Goal: Task Accomplishment & Management: Manage account settings

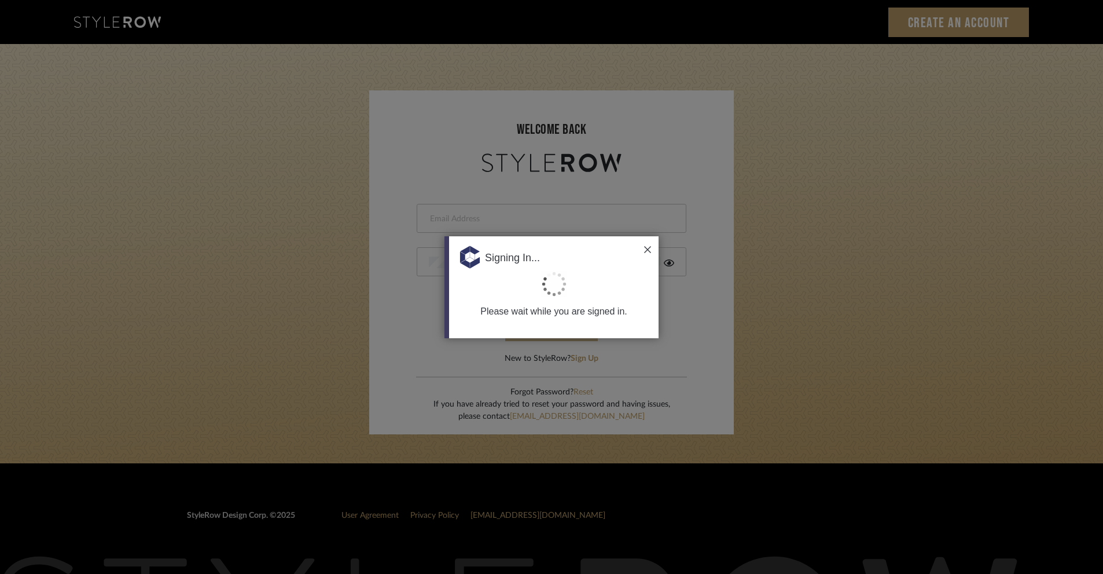
type input "[PERSON_NAME][EMAIL_ADDRESS][DOMAIN_NAME]"
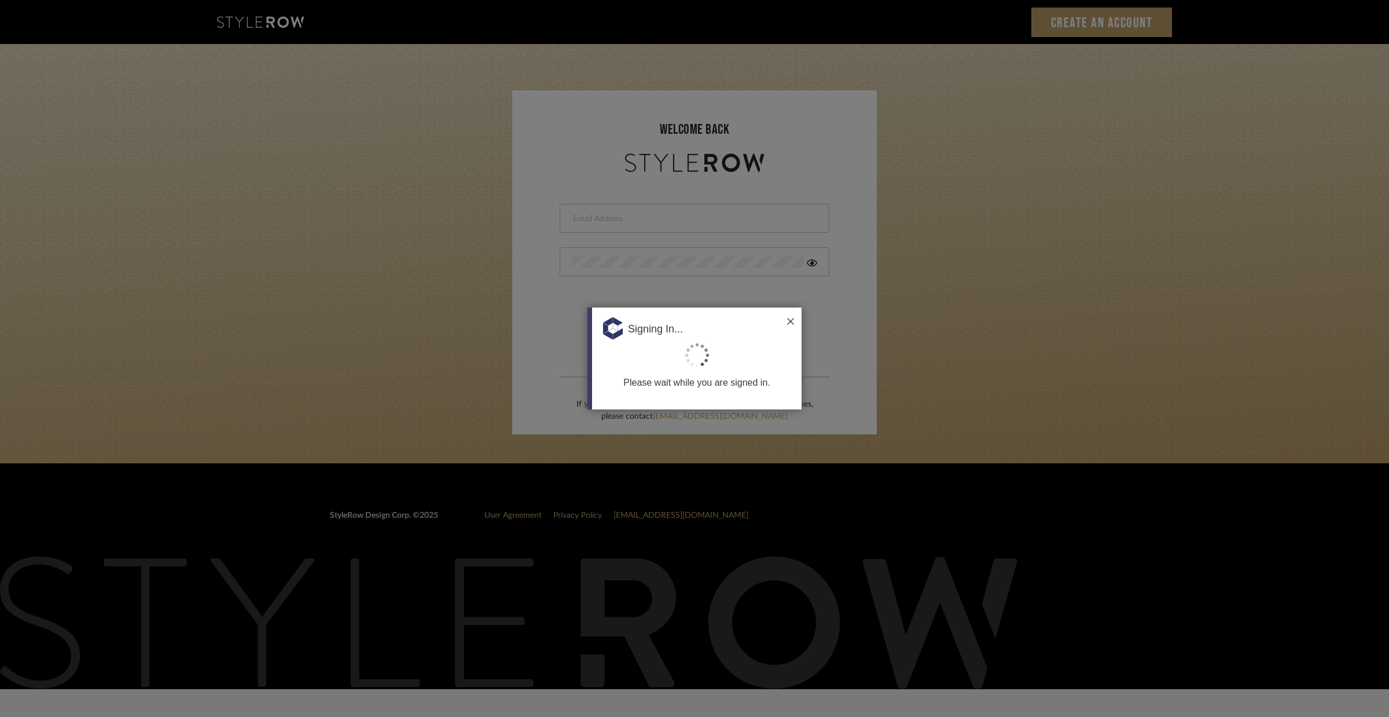
type input "[PERSON_NAME][EMAIL_ADDRESS][DOMAIN_NAME]"
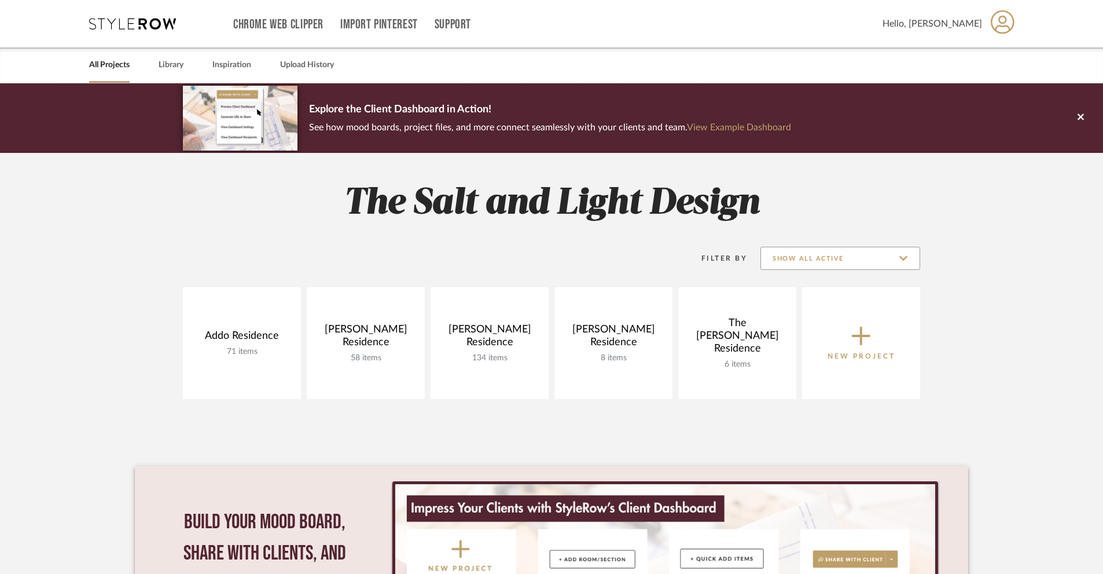
click at [835, 261] on input "Show All Active" at bounding box center [841, 258] width 160 height 23
click at [834, 292] on span "Show All Active" at bounding box center [841, 288] width 137 height 10
type input "Show All Active"
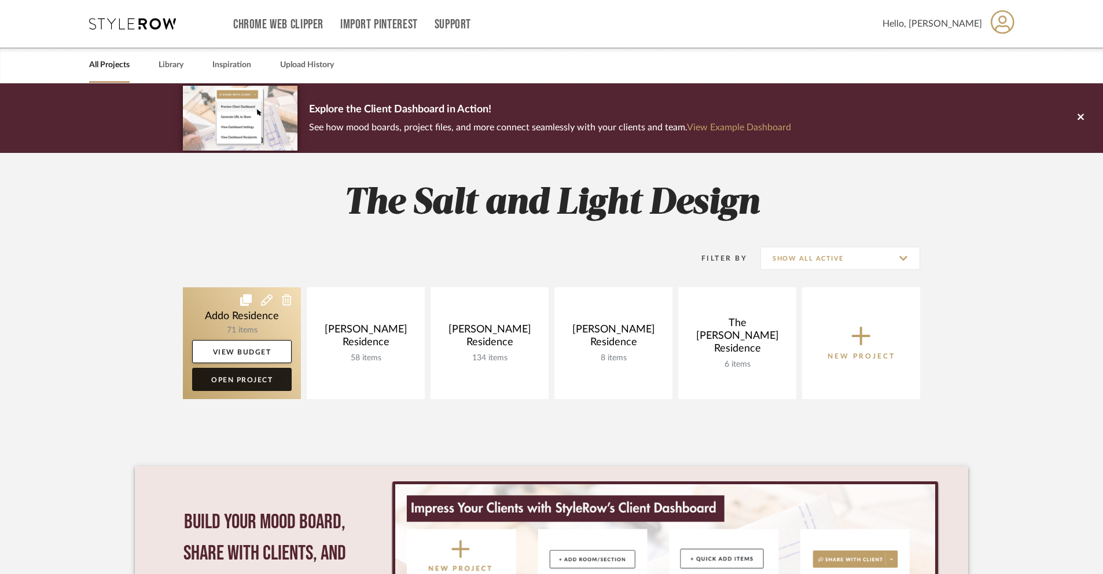
click at [273, 380] on link "Open Project" at bounding box center [242, 379] width 100 height 23
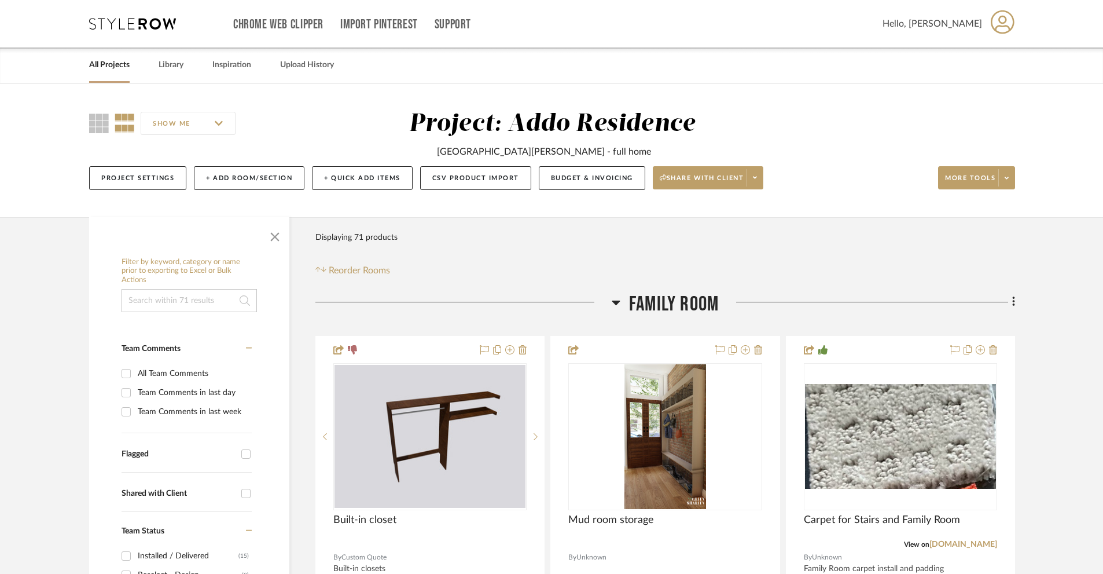
click at [995, 24] on icon at bounding box center [1003, 22] width 24 height 24
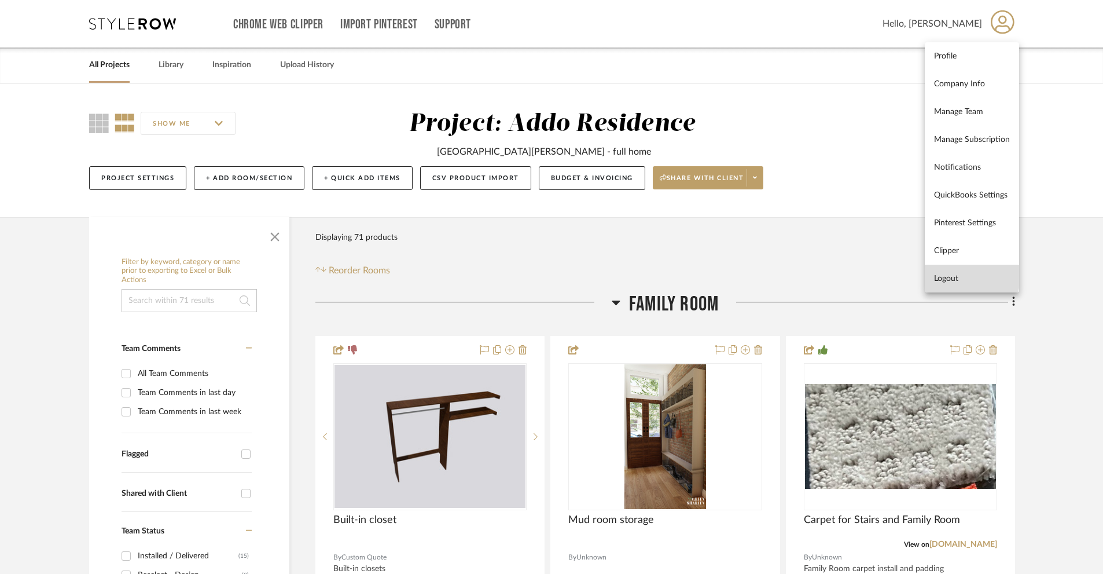
click at [965, 274] on span "Logout" at bounding box center [972, 278] width 76 height 10
